Goal: Task Accomplishment & Management: Manage account settings

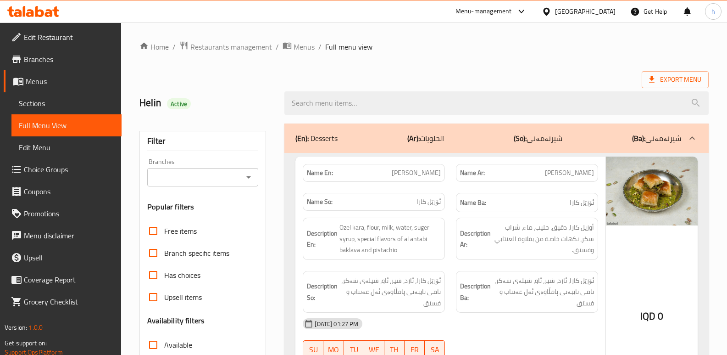
click at [46, 16] on icon at bounding box center [49, 13] width 8 height 8
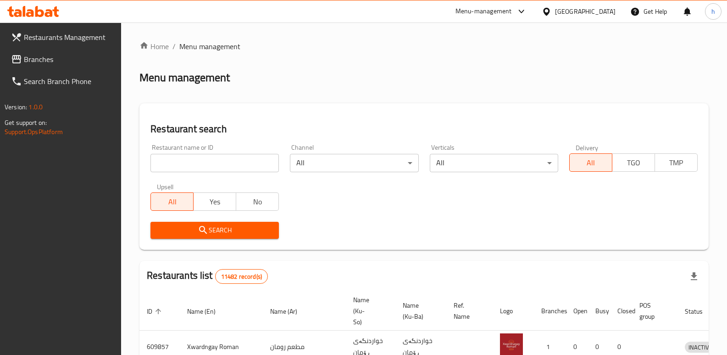
click at [59, 58] on span "Branches" at bounding box center [69, 59] width 90 height 11
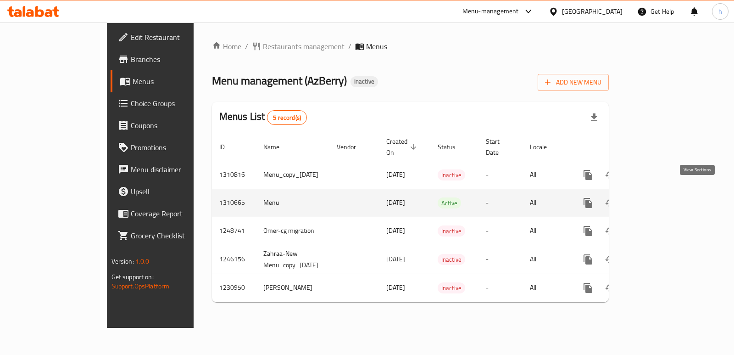
click at [660, 197] on icon "enhanced table" at bounding box center [654, 202] width 11 height 11
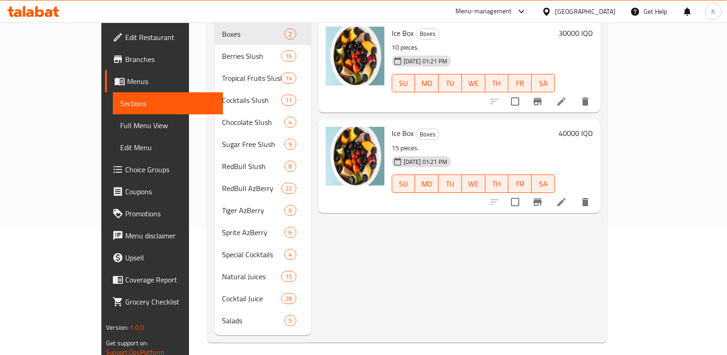
scroll to position [128, 0]
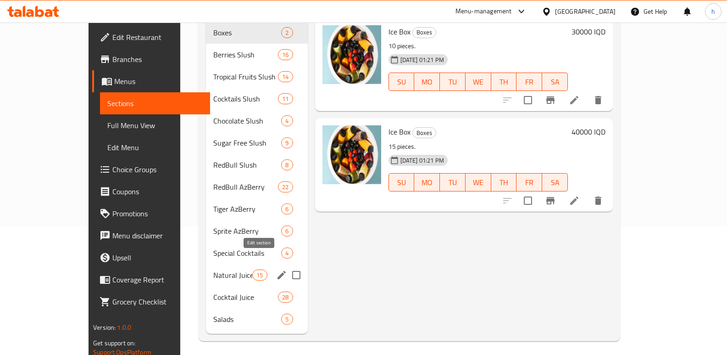
click at [276, 269] on icon "edit" at bounding box center [281, 274] width 11 height 11
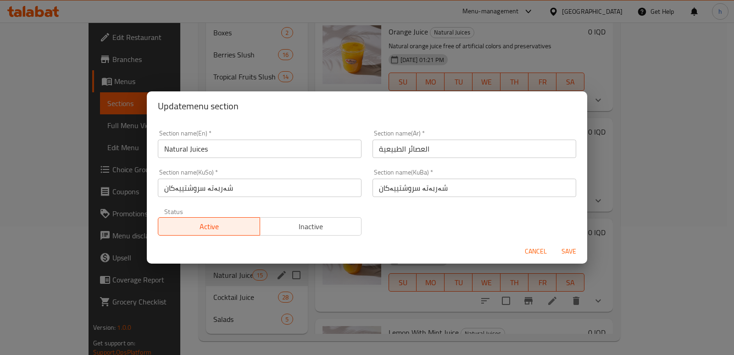
click at [538, 249] on span "Cancel" at bounding box center [536, 250] width 22 height 11
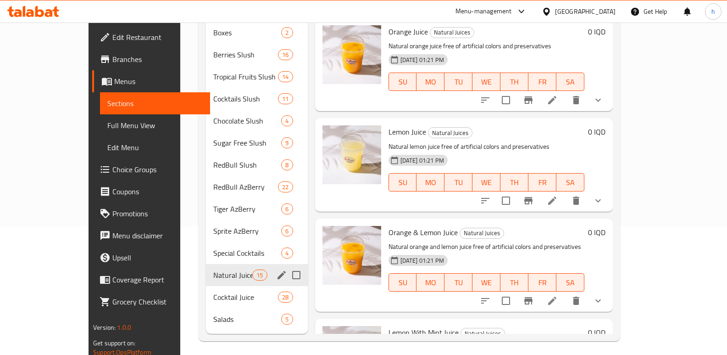
click at [213, 269] on span "Natural Juices" at bounding box center [232, 274] width 39 height 11
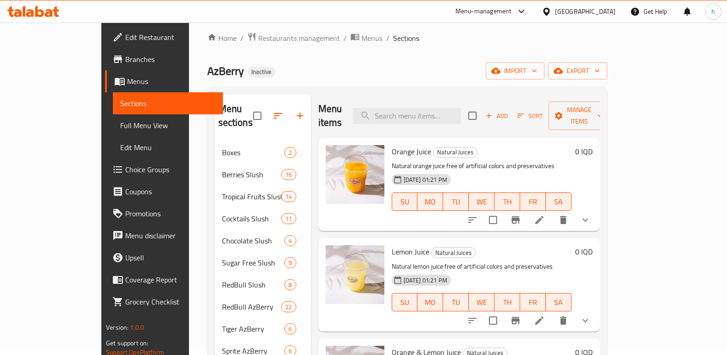
scroll to position [6, 0]
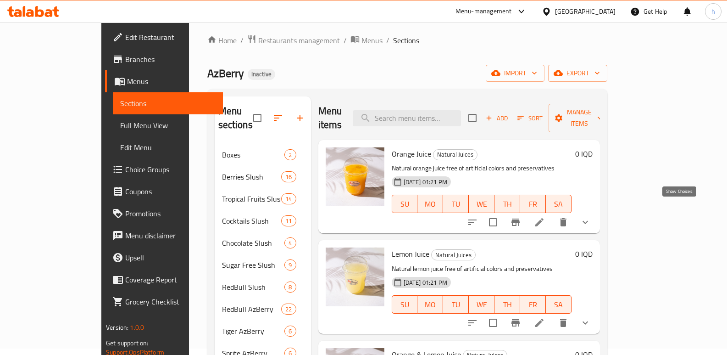
click at [591, 217] on icon "show more" at bounding box center [585, 222] width 11 height 11
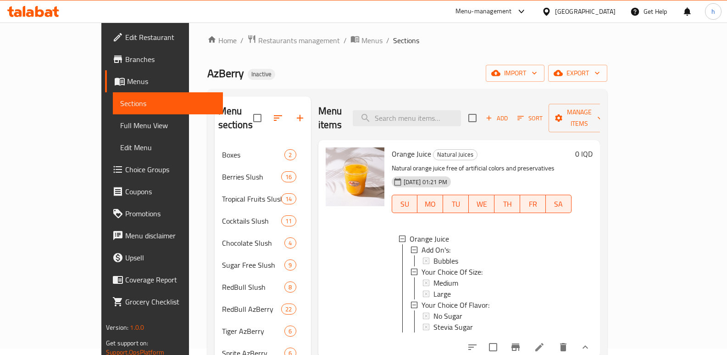
click at [552, 347] on li at bounding box center [540, 347] width 26 height 17
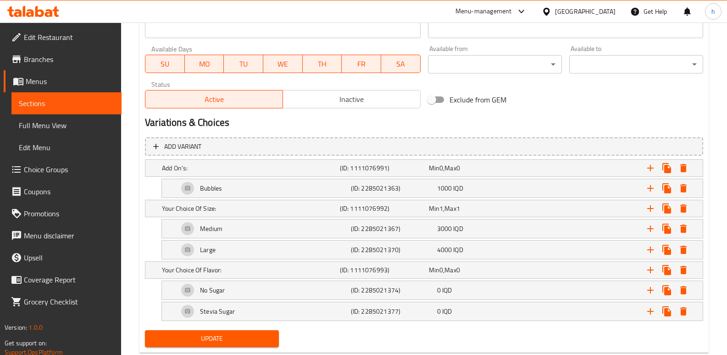
scroll to position [546, 0]
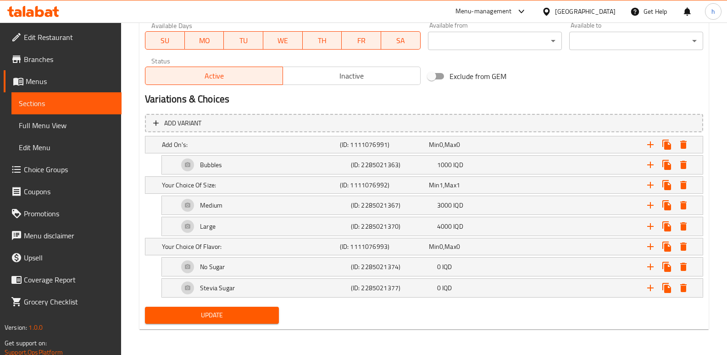
click at [84, 99] on span "Sections" at bounding box center [66, 103] width 95 height 11
click span "Natural Juices"
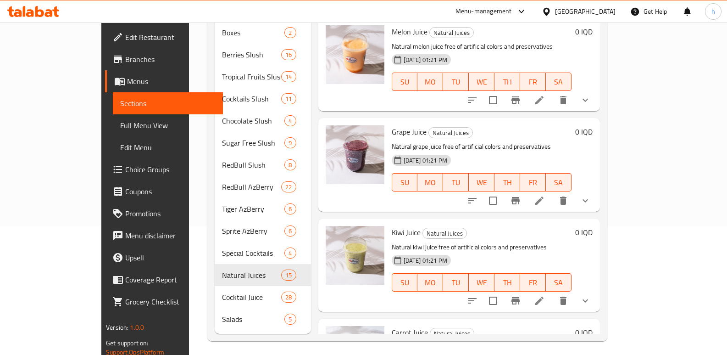
scroll to position [1172, 0]
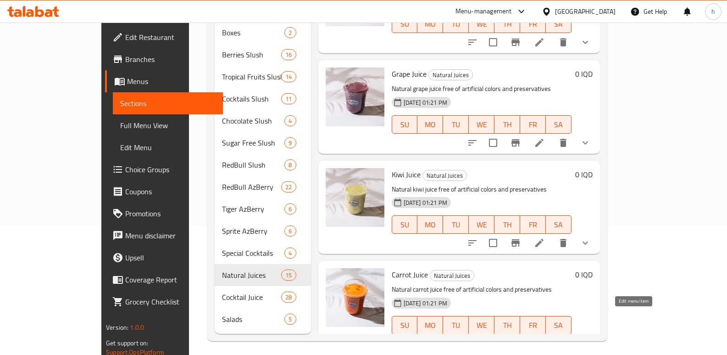
click at [545, 338] on icon at bounding box center [539, 343] width 11 height 11
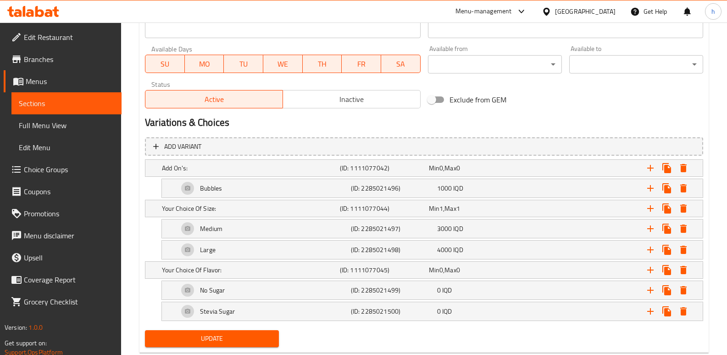
scroll to position [525, 0]
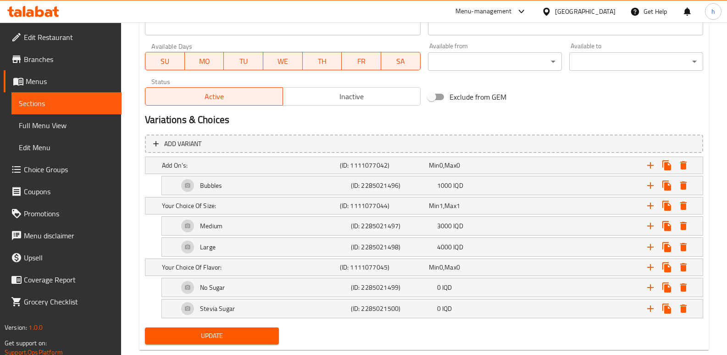
click at [71, 107] on span "Sections" at bounding box center [66, 103] width 95 height 11
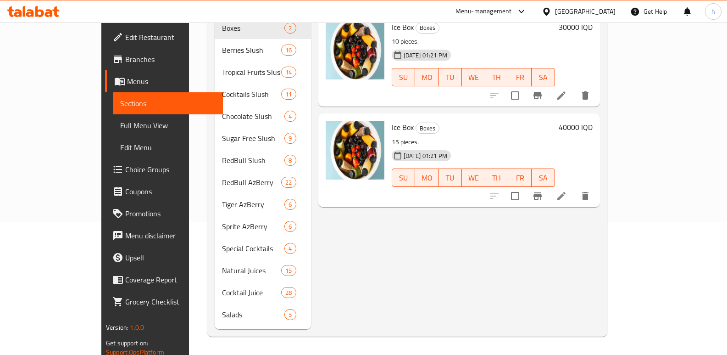
scroll to position [128, 0]
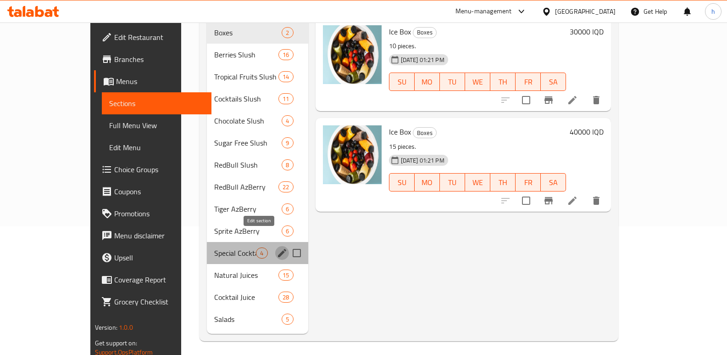
click at [278, 249] on icon "edit" at bounding box center [282, 253] width 8 height 8
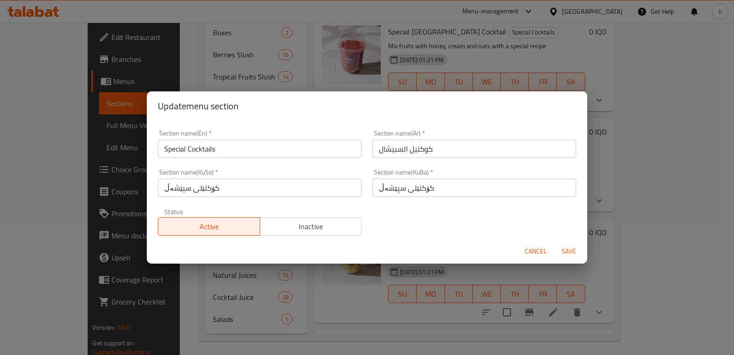
click at [529, 253] on span "Cancel" at bounding box center [536, 250] width 22 height 11
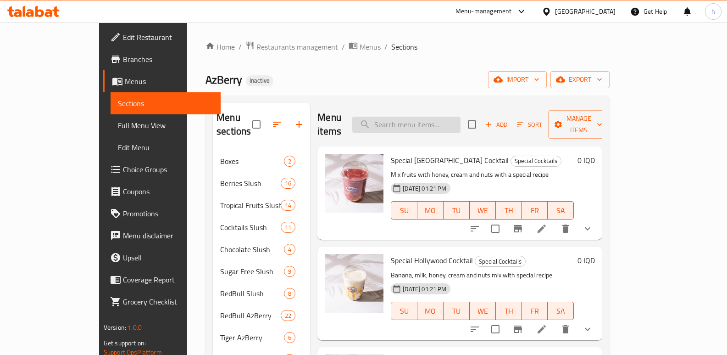
click at [461, 121] on input "search" at bounding box center [406, 125] width 108 height 16
paste input "كوكتيل حليب وموز خاص"
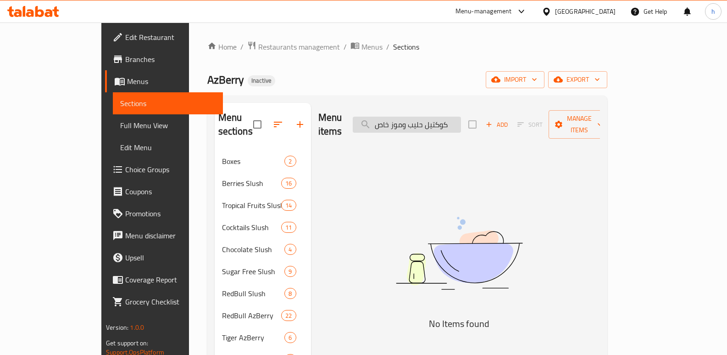
drag, startPoint x: 409, startPoint y: 117, endPoint x: 426, endPoint y: 116, distance: 17.5
click at [426, 117] on input "كوكتيل حليب وموز خاص" at bounding box center [407, 125] width 108 height 16
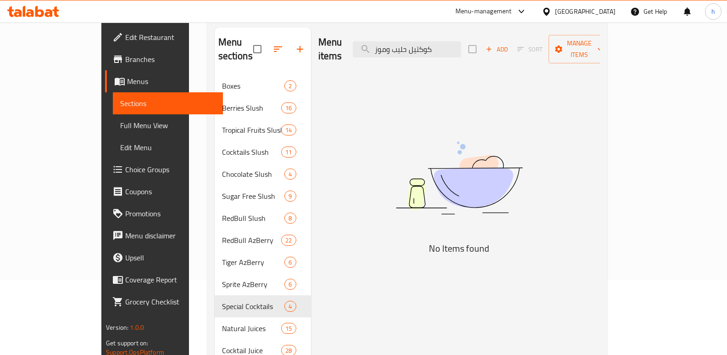
scroll to position [128, 0]
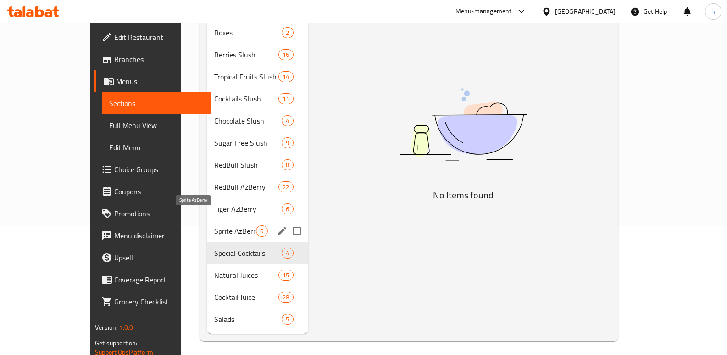
click at [214, 225] on span "Sprite AzBerry" at bounding box center [235, 230] width 42 height 11
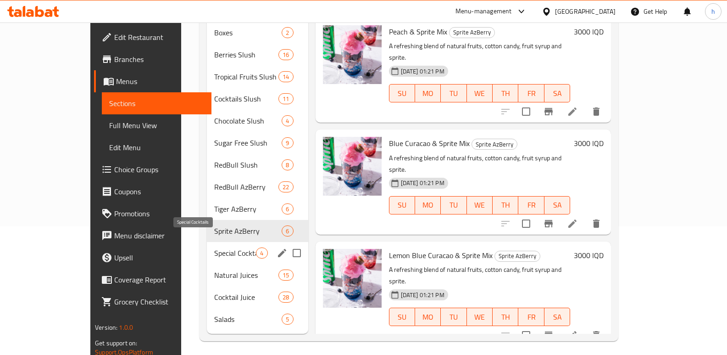
click at [214, 247] on span "Special Cocktails" at bounding box center [235, 252] width 42 height 11
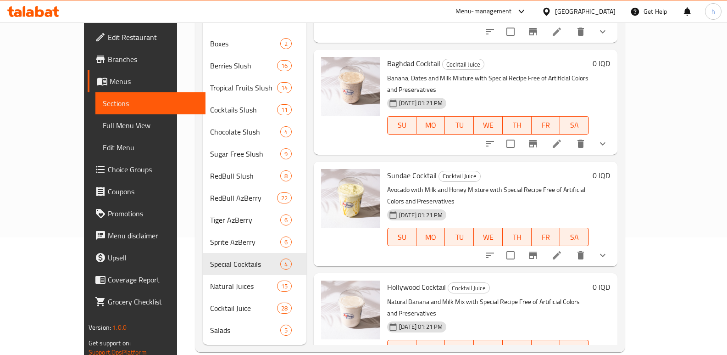
scroll to position [128, 0]
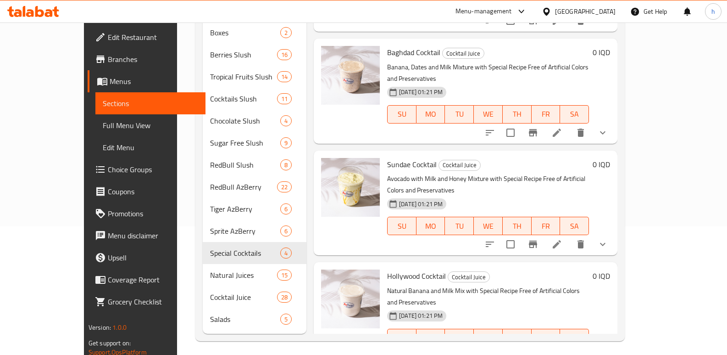
drag, startPoint x: 694, startPoint y: 243, endPoint x: 700, endPoint y: 282, distance: 39.1
click at [617, 282] on div "Menu items milk Add Sort Manage items Coconut Slush Tropical Fruits Slush Natur…" at bounding box center [461, 153] width 311 height 359
click at [625, 243] on div "Menu sections Boxes 2 Berries Slush 16 Tropical Fruits Slush 14 Cocktails Slush…" at bounding box center [409, 154] width 429 height 374
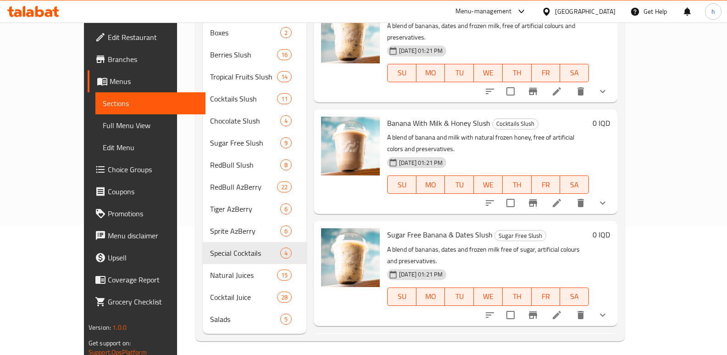
scroll to position [103, 0]
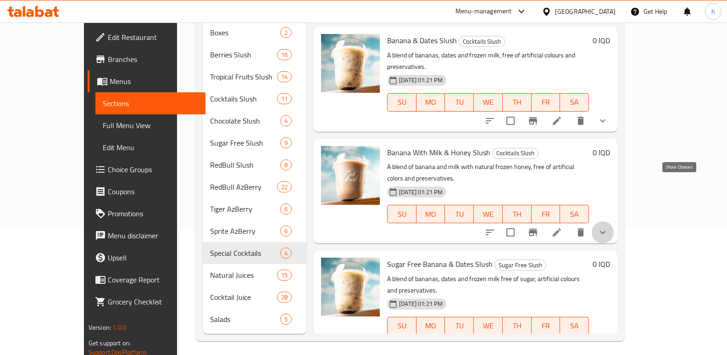
click at [608, 227] on icon "show more" at bounding box center [602, 232] width 11 height 11
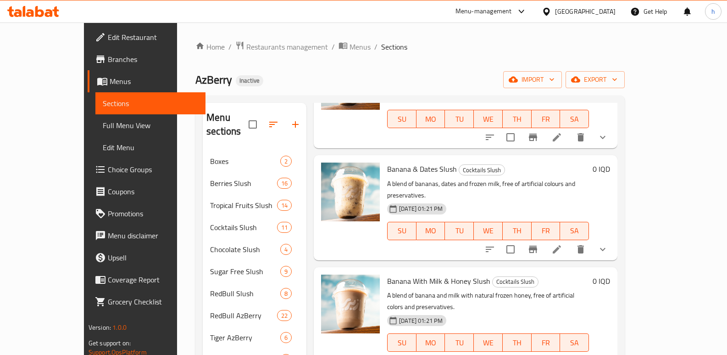
scroll to position [0, 0]
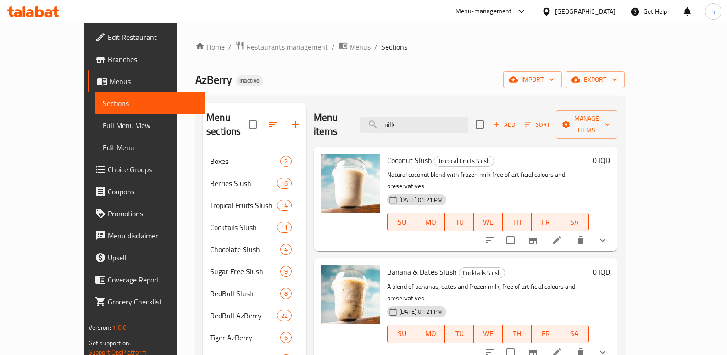
drag, startPoint x: 436, startPoint y: 117, endPoint x: 263, endPoint y: 94, distance: 174.4
click at [286, 98] on div "Menu sections Boxes 2 Berries Slush 16 Tropical Fruits Slush 14 Cocktails Slush…" at bounding box center [409, 282] width 429 height 374
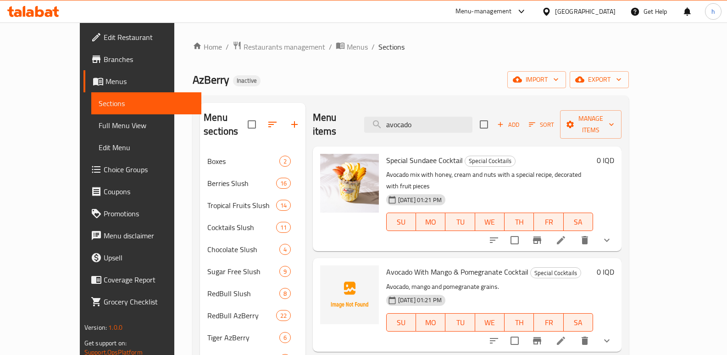
drag, startPoint x: 360, startPoint y: 121, endPoint x: 267, endPoint y: 105, distance: 94.0
click at [283, 113] on div "Menu sections Boxes 2 Berries Slush 16 Tropical Fruits Slush 14 Cocktails Slush…" at bounding box center [411, 282] width 422 height 359
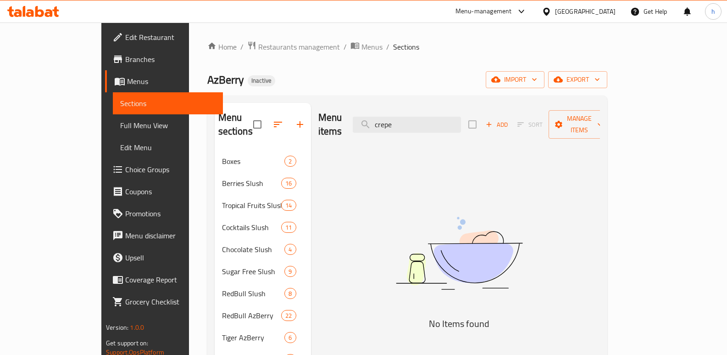
drag, startPoint x: 444, startPoint y: 113, endPoint x: 351, endPoint y: 119, distance: 93.8
click at [355, 120] on div "Menu items crepe Add Sort Manage items" at bounding box center [459, 125] width 282 height 44
type input "w"
drag, startPoint x: 369, startPoint y: 111, endPoint x: 314, endPoint y: 109, distance: 55.5
click at [322, 113] on div "Menu items pancake Add Sort Manage items" at bounding box center [459, 125] width 282 height 44
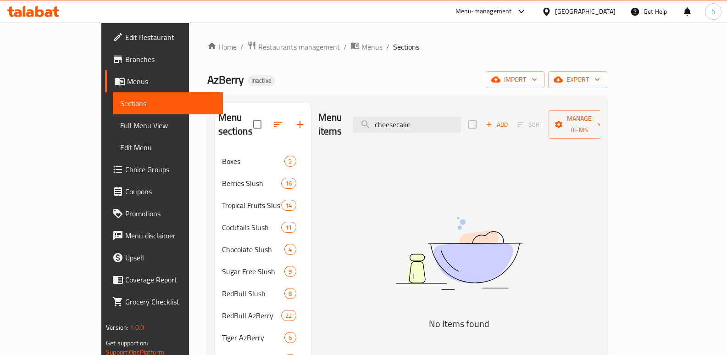
drag, startPoint x: 457, startPoint y: 117, endPoint x: 355, endPoint y: 108, distance: 103.1
click at [355, 108] on div "Menu items cheesecake Add Sort Manage items" at bounding box center [459, 125] width 282 height 44
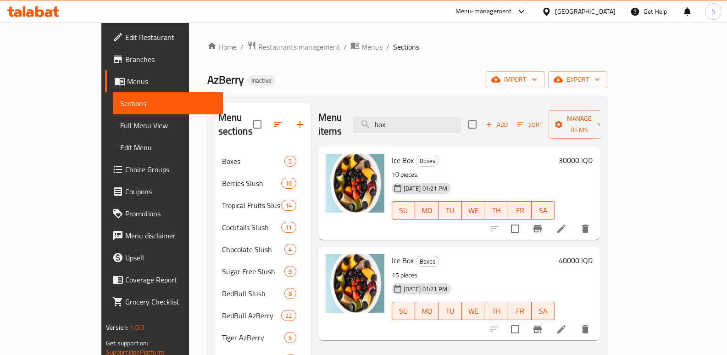
type input "box"
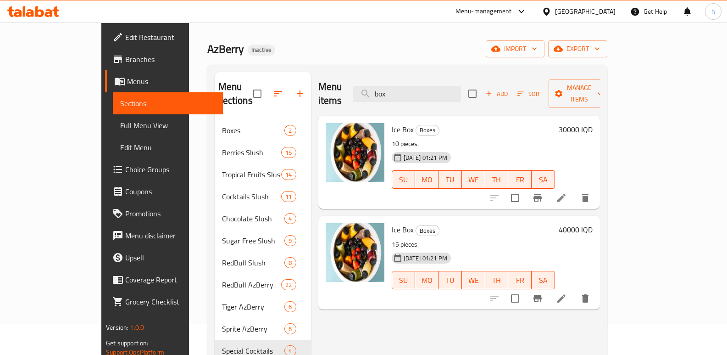
scroll to position [32, 0]
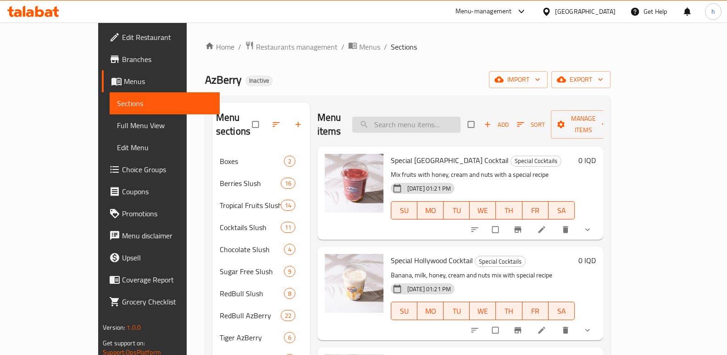
click at [429, 119] on input "search" at bounding box center [406, 125] width 108 height 16
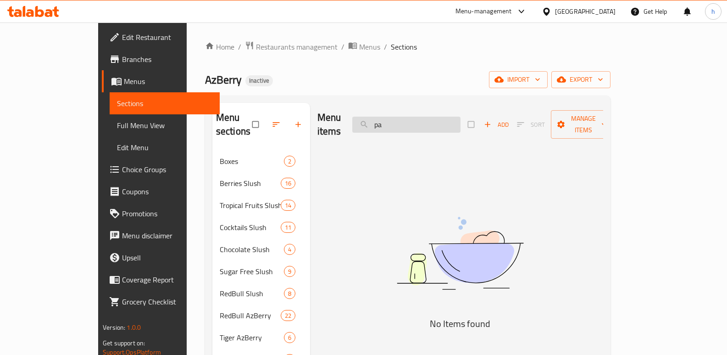
type input "p"
type input "cake"
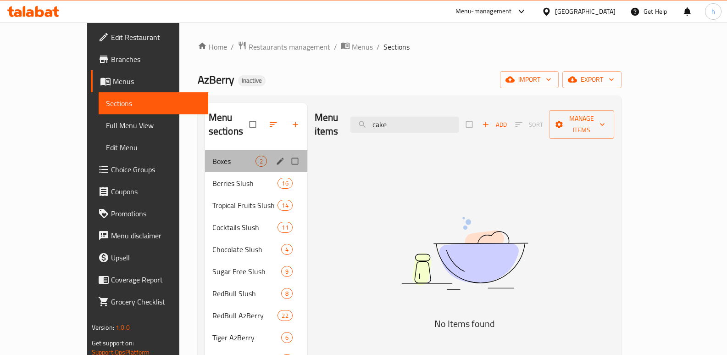
click at [212, 155] on span "Boxes" at bounding box center [233, 160] width 43 height 11
